Goal: Task Accomplishment & Management: Use online tool/utility

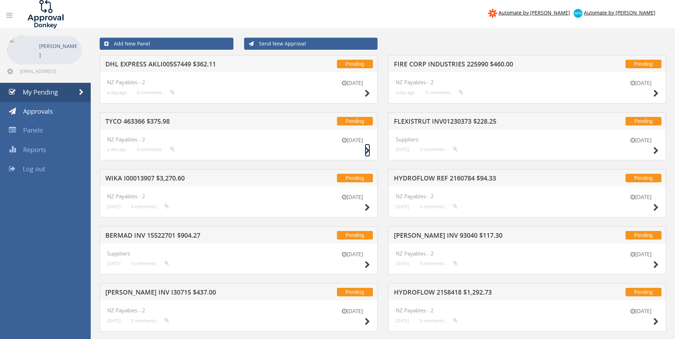
click at [365, 149] on icon at bounding box center [367, 150] width 5 height 7
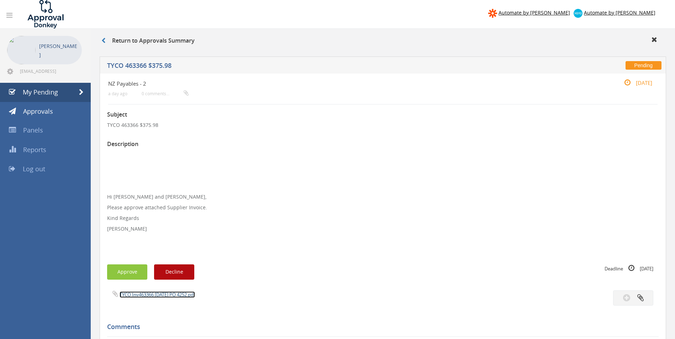
click at [167, 295] on link "TYCO Inv463366 [DATE] PO 4252.pdf" at bounding box center [157, 295] width 75 height 6
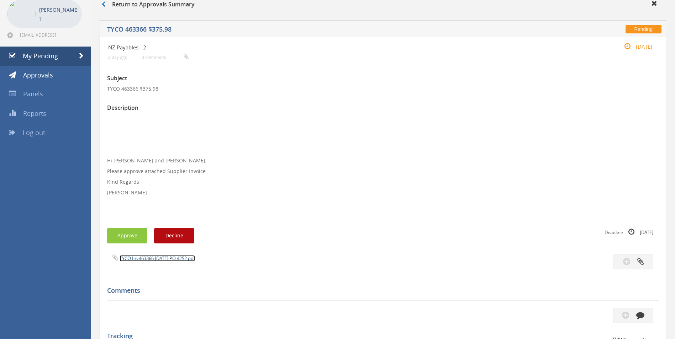
scroll to position [71, 0]
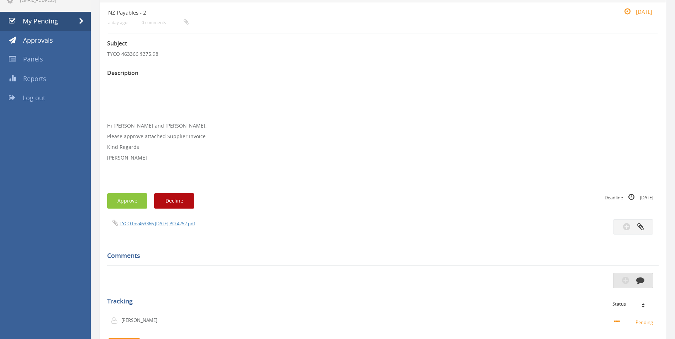
click at [638, 277] on icon "button" at bounding box center [640, 280] width 8 height 8
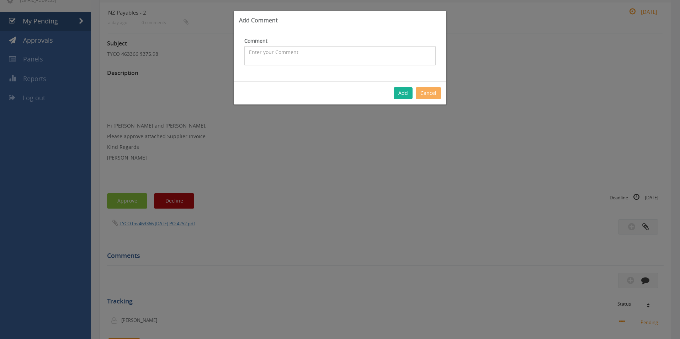
click at [286, 56] on textarea at bounding box center [339, 55] width 191 height 19
click at [322, 52] on textarea "Customer Order - 66067 - CP $" at bounding box center [339, 55] width 191 height 19
click at [354, 60] on textarea "Customer Order - 66067 - CP $126.94 SP $287.11 - Inwards freight covered with i…" at bounding box center [339, 55] width 191 height 19
type textarea "Customer Order - 66067 - CP $126.94 SP $287.11 - Inwards freight covered with i…"
click at [400, 91] on button "Add" at bounding box center [403, 93] width 19 height 12
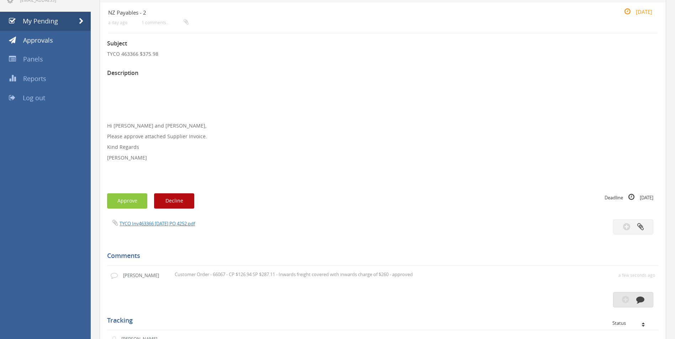
scroll to position [0, 0]
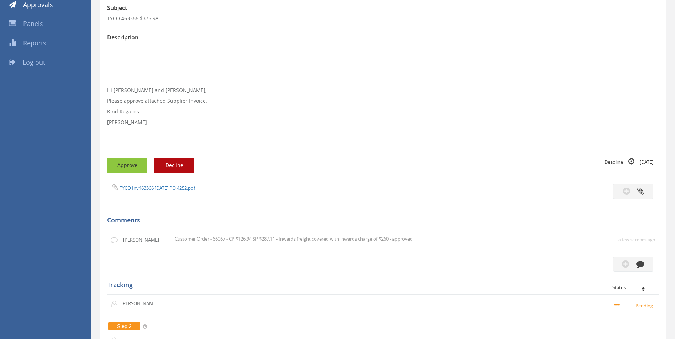
click at [124, 164] on button "Approve" at bounding box center [127, 165] width 40 height 15
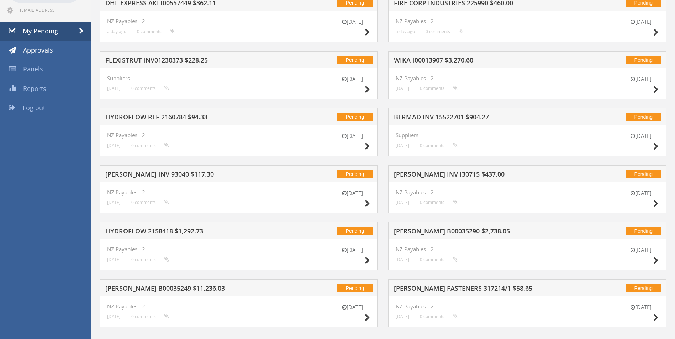
scroll to position [71, 0]
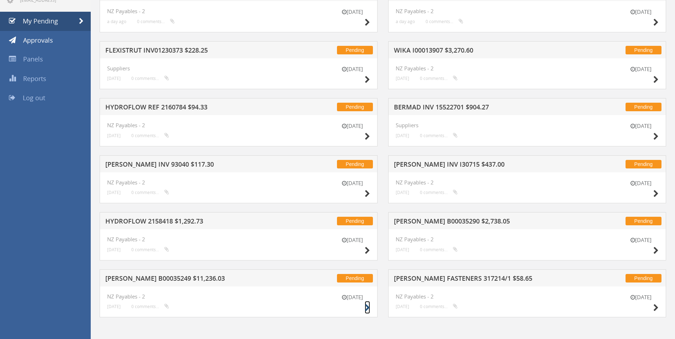
click at [367, 307] on icon at bounding box center [367, 308] width 5 height 7
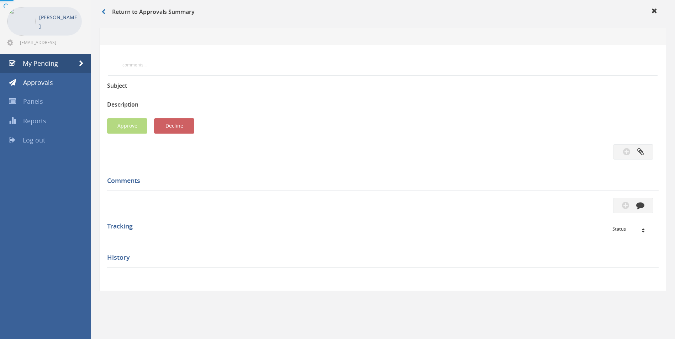
scroll to position [71, 0]
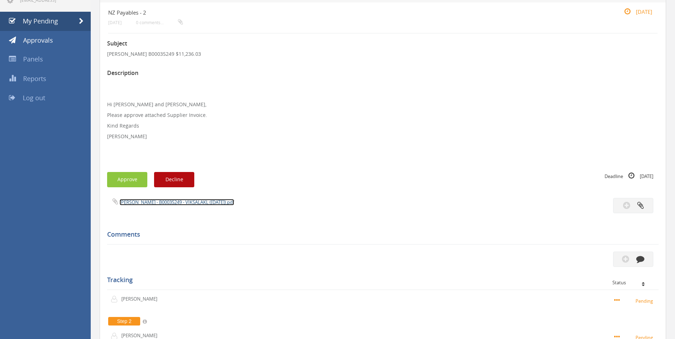
click at [158, 205] on link "[PERSON_NAME] - B00035249 - VIKSALAKL ([DATE]).pdf" at bounding box center [177, 202] width 115 height 6
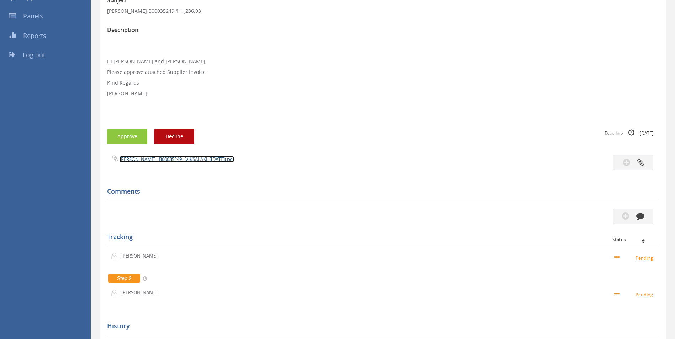
scroll to position [142, 0]
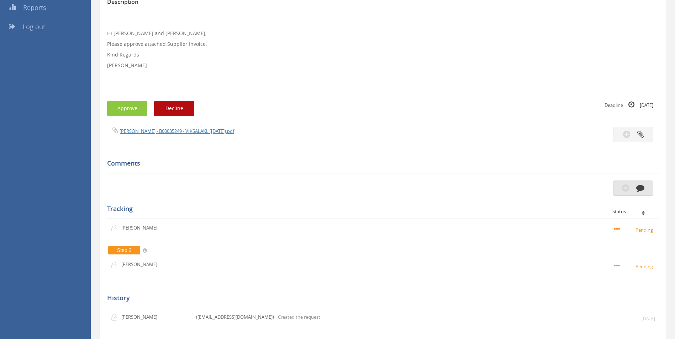
click at [642, 187] on icon "button" at bounding box center [640, 188] width 8 height 8
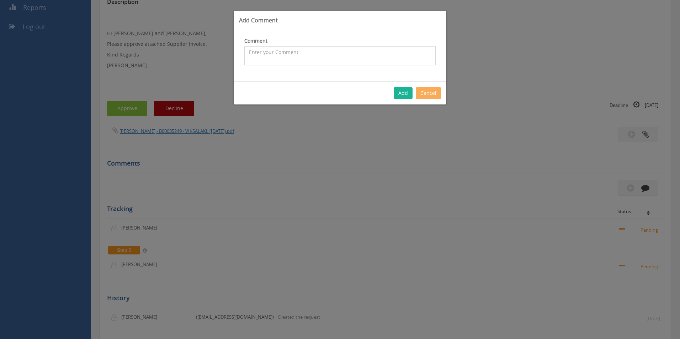
click at [319, 56] on textarea at bounding box center [339, 55] width 191 height 19
type textarea "Port charges - approved"
click at [402, 98] on button "Add" at bounding box center [403, 93] width 19 height 12
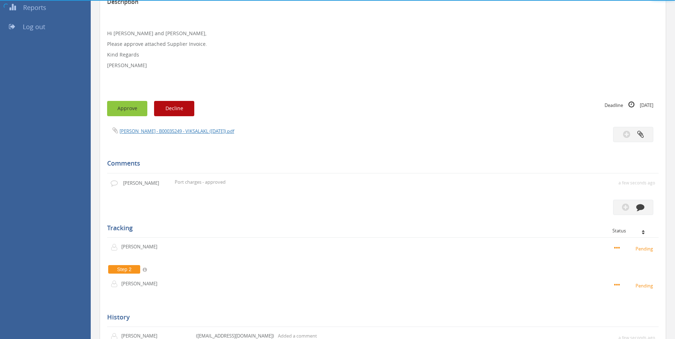
click at [124, 107] on button "Approve" at bounding box center [127, 108] width 40 height 15
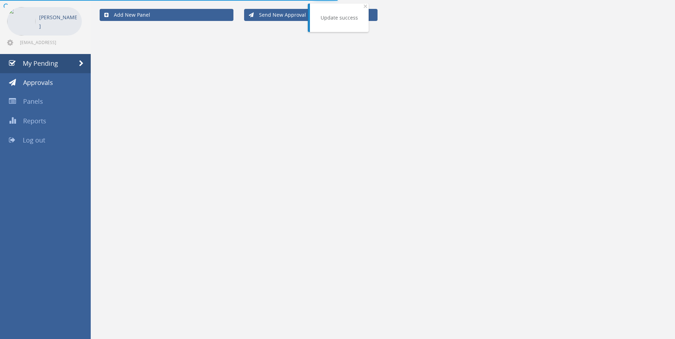
scroll to position [73, 0]
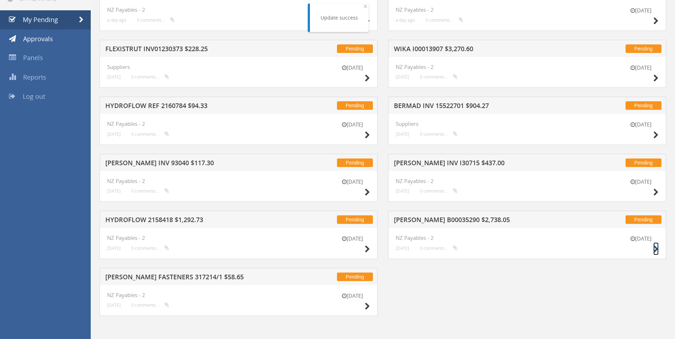
click at [653, 248] on icon at bounding box center [655, 249] width 5 height 7
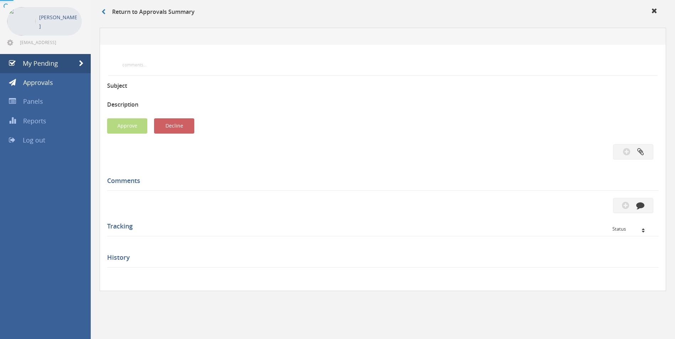
scroll to position [73, 0]
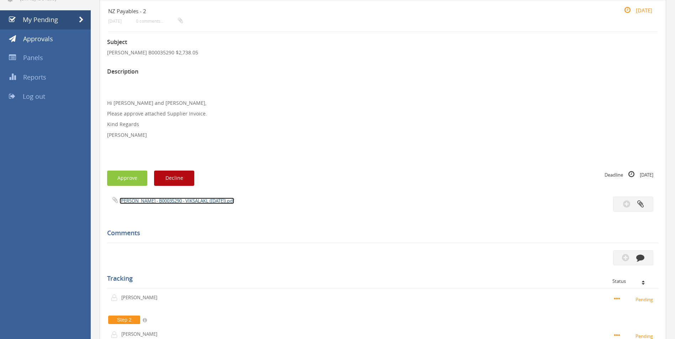
click at [187, 202] on link "[PERSON_NAME] - B00035290 - VIKSALAKL ([DATE]).pdf" at bounding box center [177, 201] width 115 height 6
click at [644, 254] on icon "button" at bounding box center [640, 258] width 8 height 8
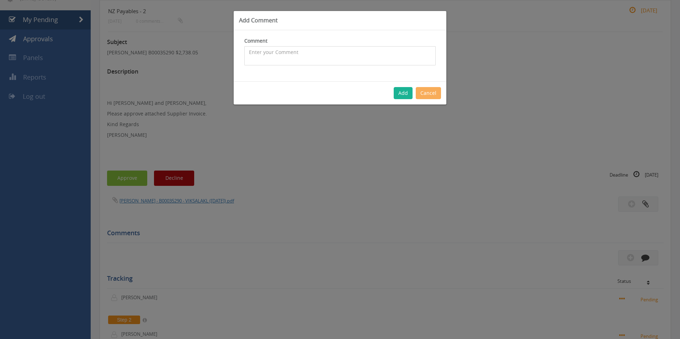
click at [324, 56] on textarea at bounding box center [339, 55] width 191 height 19
type textarea "Port Charges - approved"
click at [402, 93] on button "Add" at bounding box center [403, 93] width 19 height 12
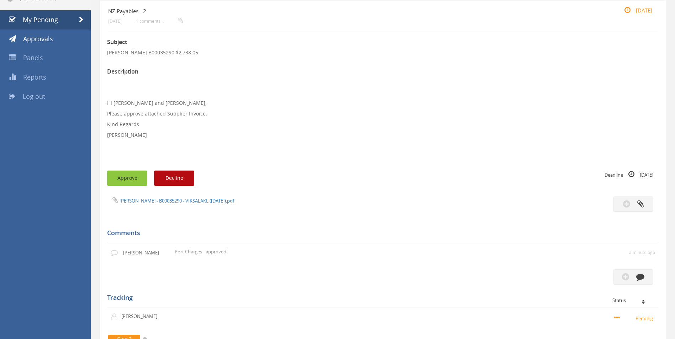
click at [120, 179] on button "Approve" at bounding box center [127, 178] width 40 height 15
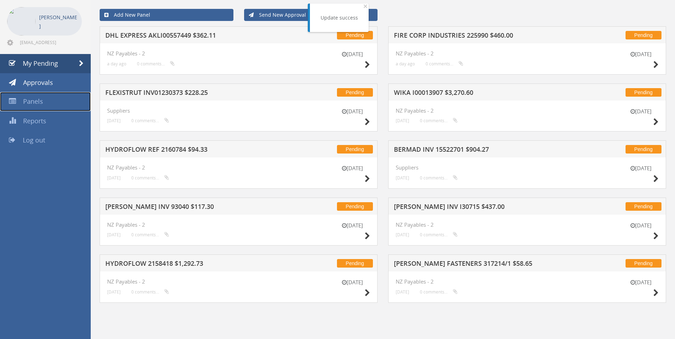
click at [47, 98] on link "Panels" at bounding box center [45, 101] width 91 height 19
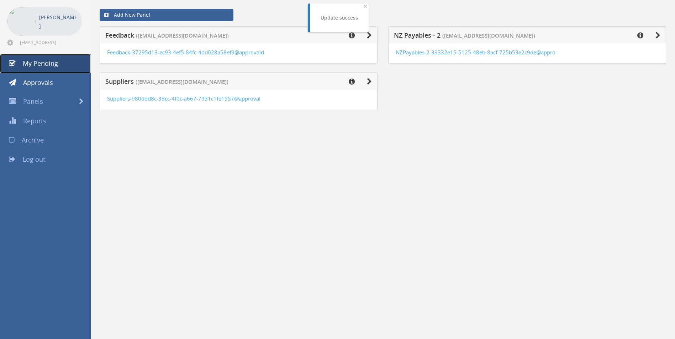
click at [58, 65] on link "My Pending" at bounding box center [45, 63] width 91 height 19
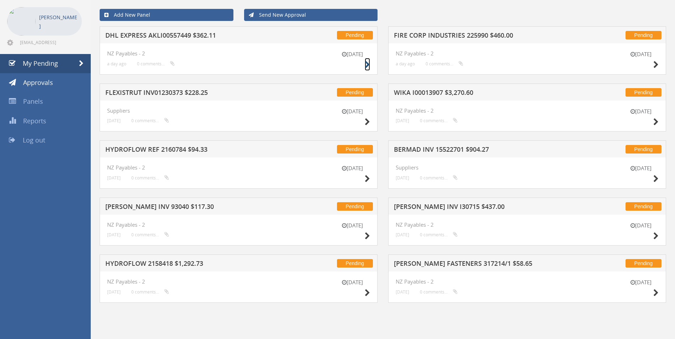
click at [368, 64] on icon at bounding box center [367, 64] width 5 height 7
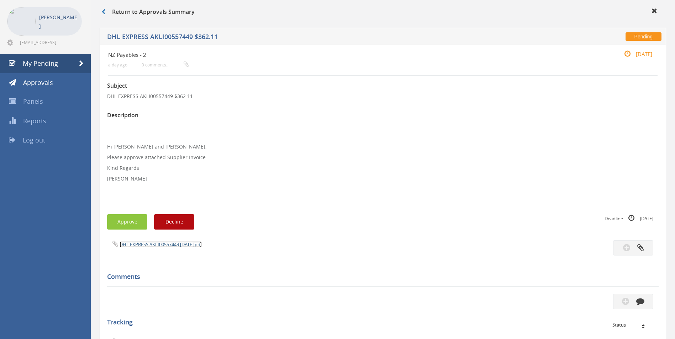
click at [155, 242] on link "DHL EXPRESS AKLI00557449 [DATE].pdf" at bounding box center [161, 245] width 82 height 6
